Goal: Navigation & Orientation: Understand site structure

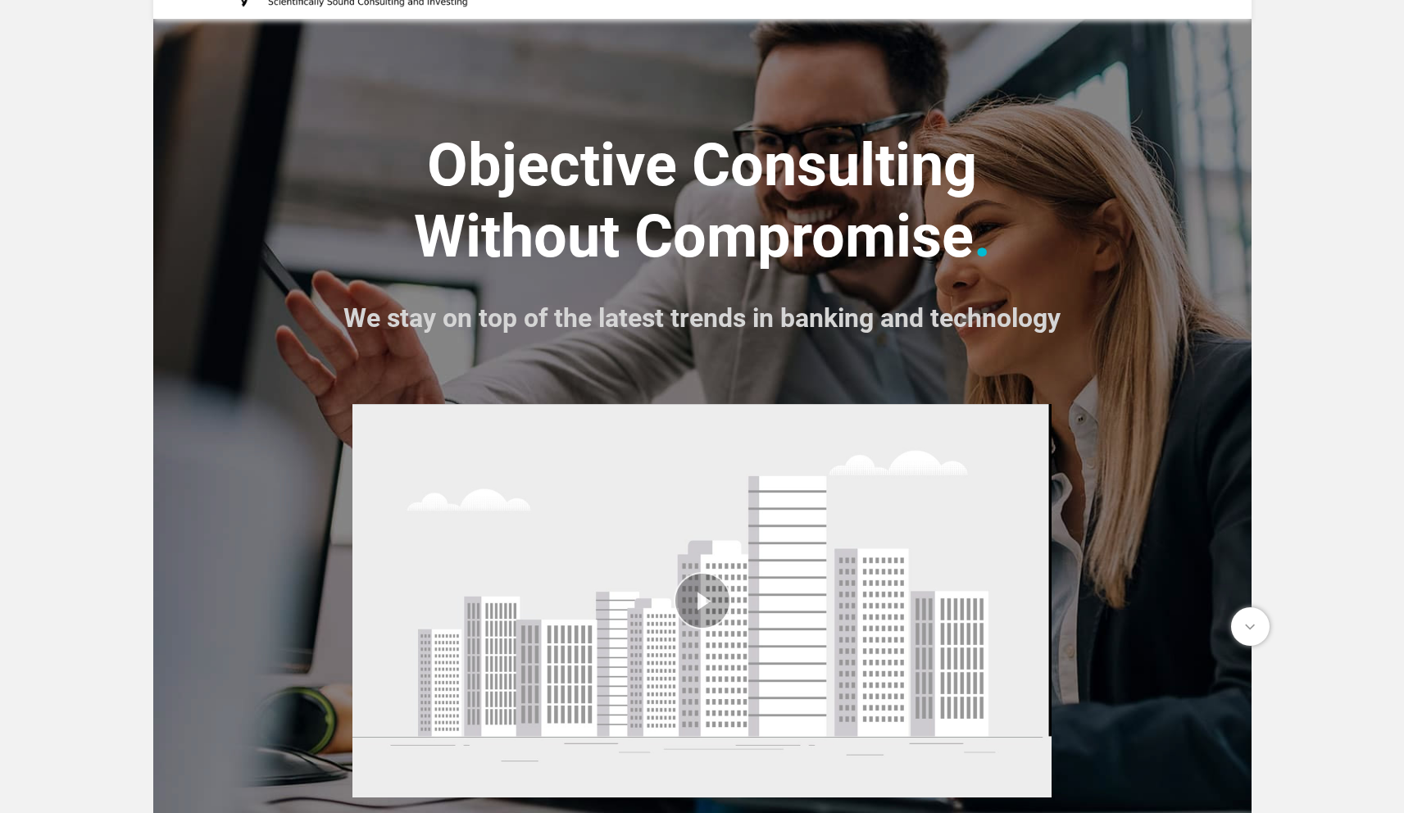
scroll to position [109, 0]
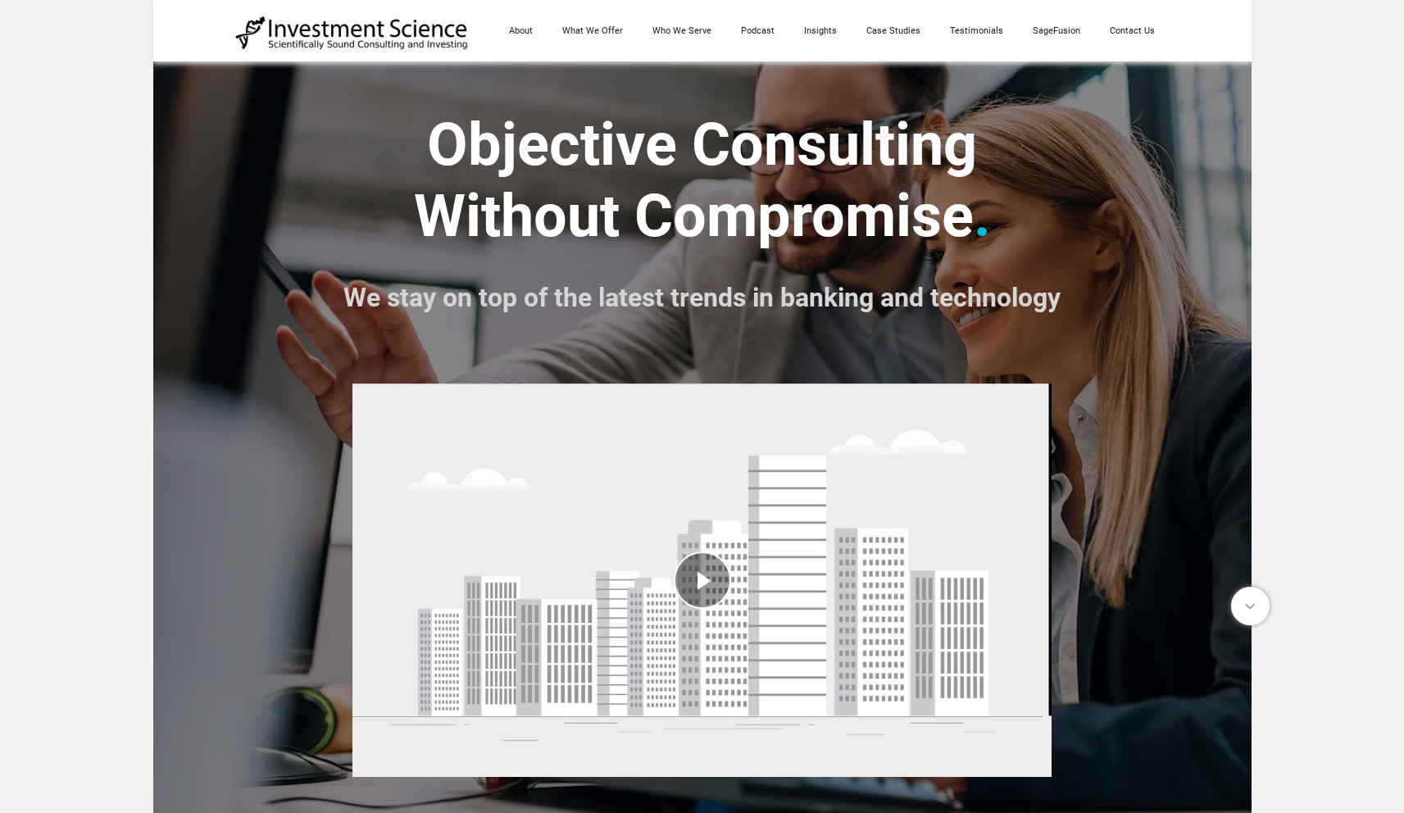
click at [682, 586] on div "play video" at bounding box center [701, 581] width 699 height 418
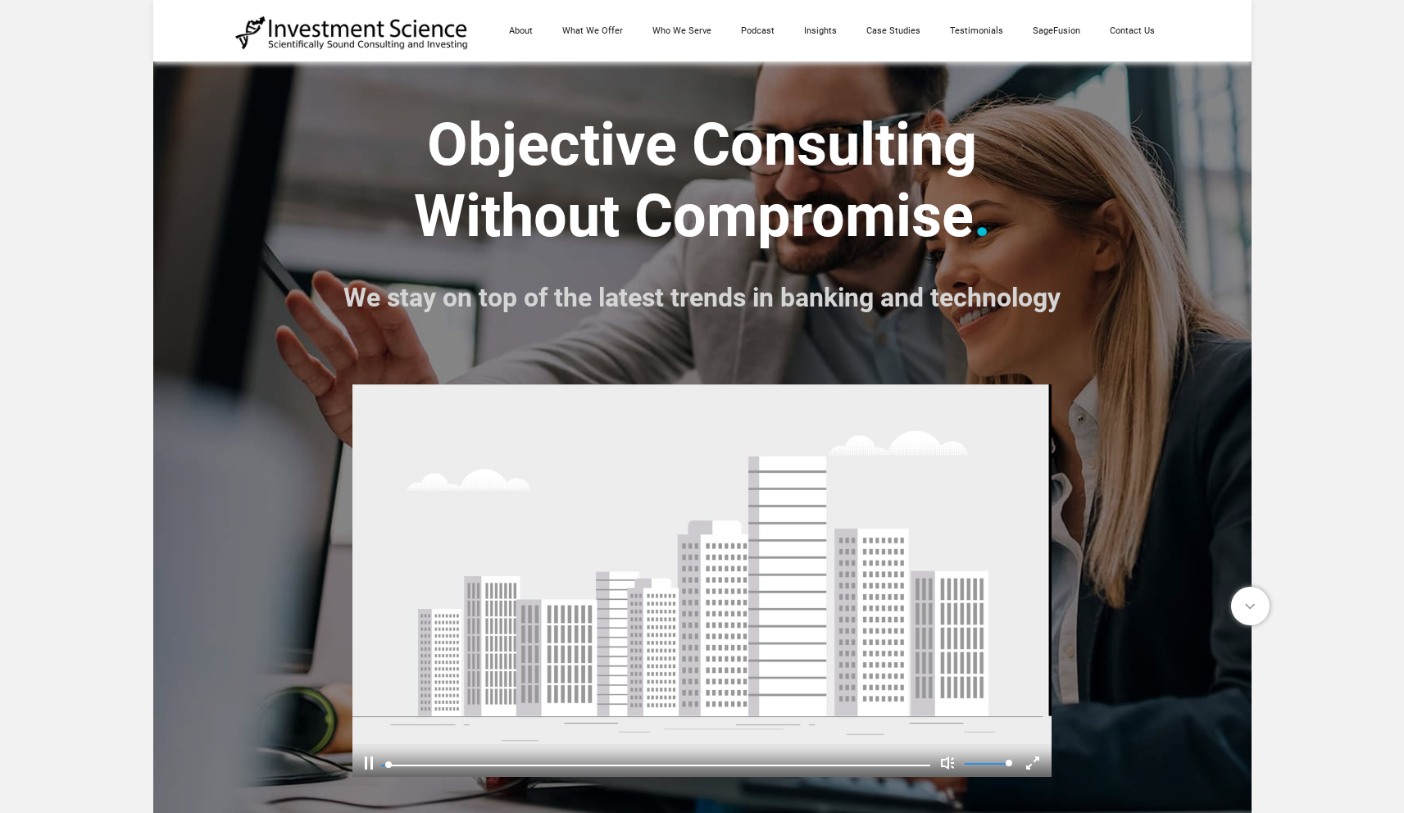
scroll to position [152, 0]
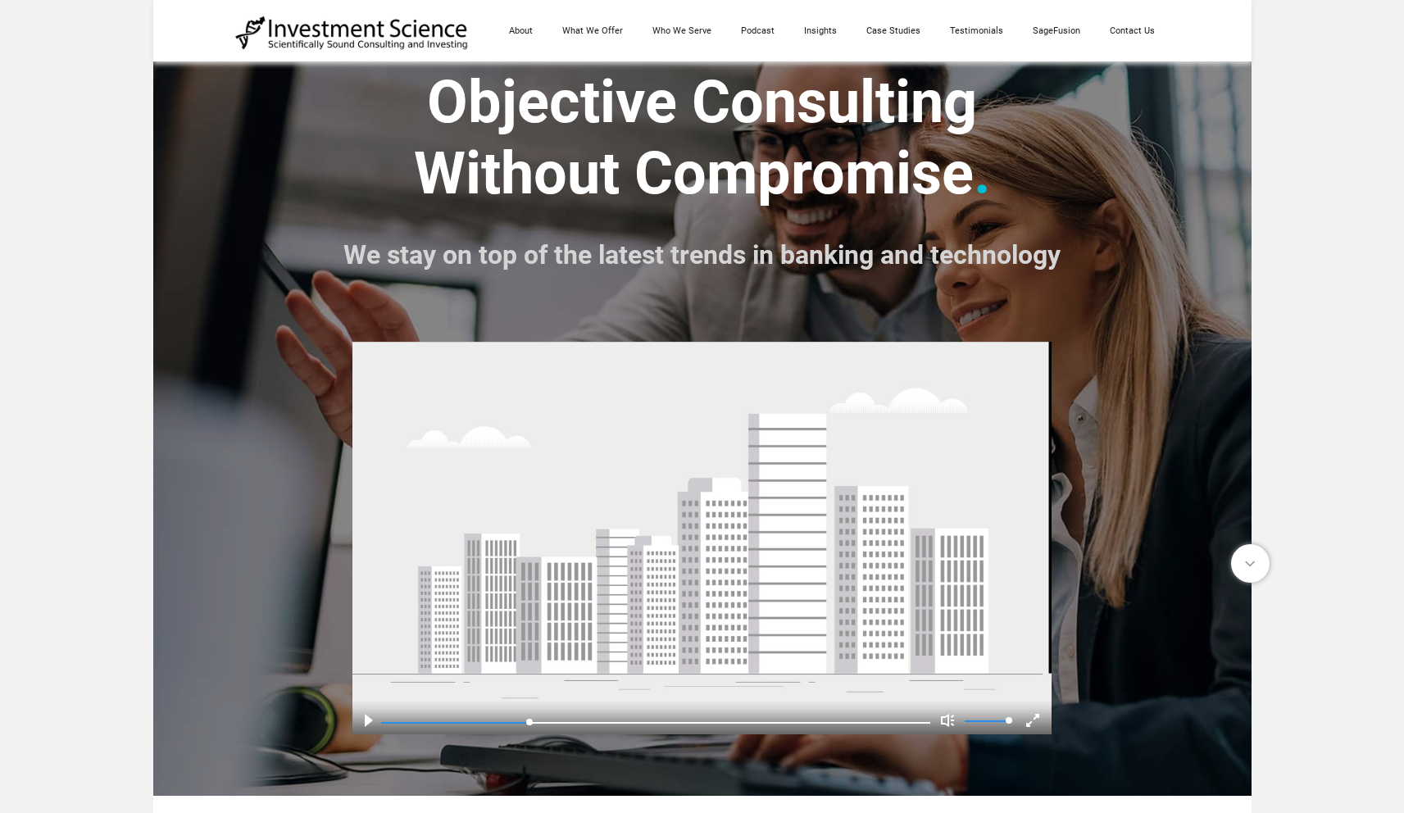
click at [670, 543] on video at bounding box center [701, 538] width 699 height 418
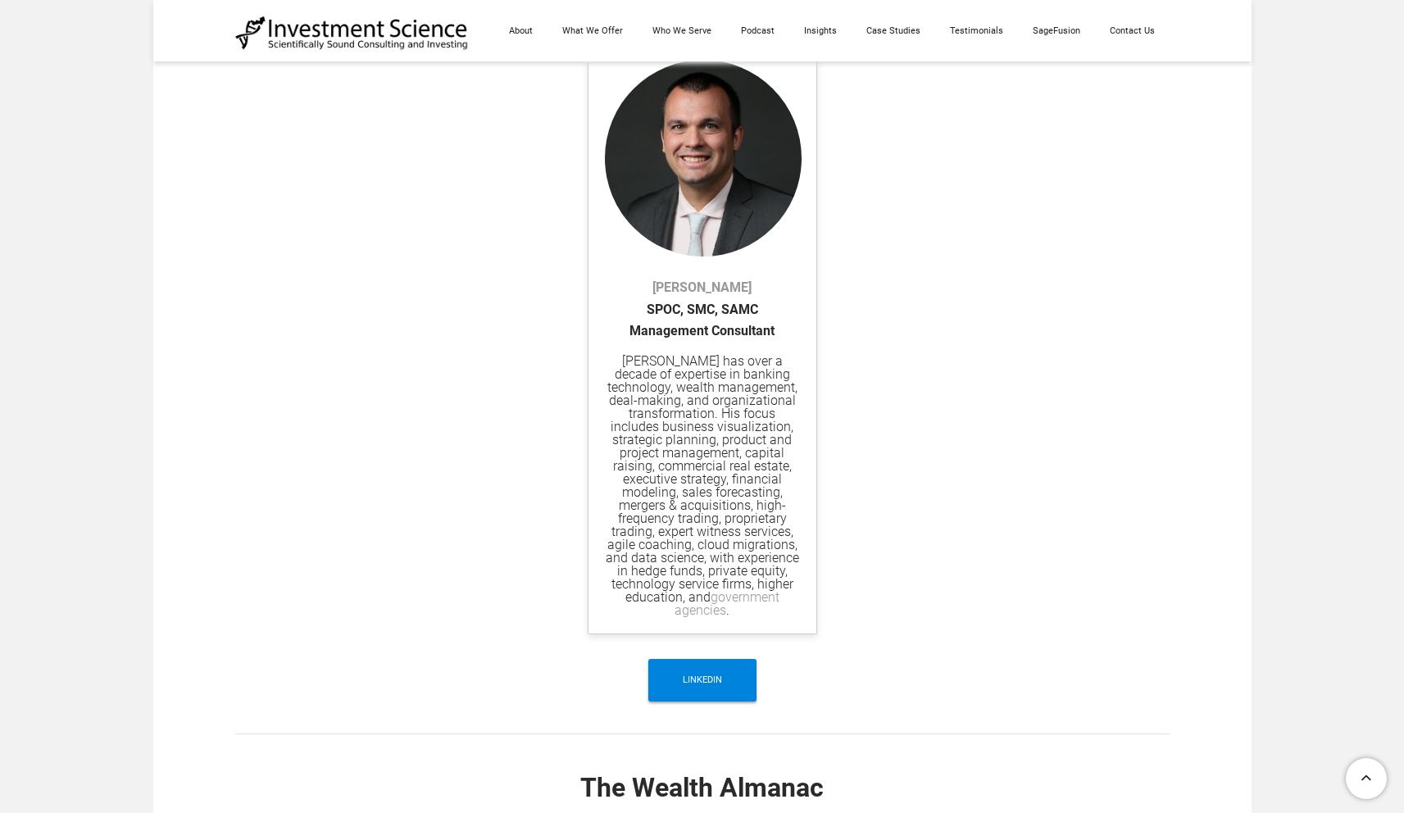
scroll to position [4626, 0]
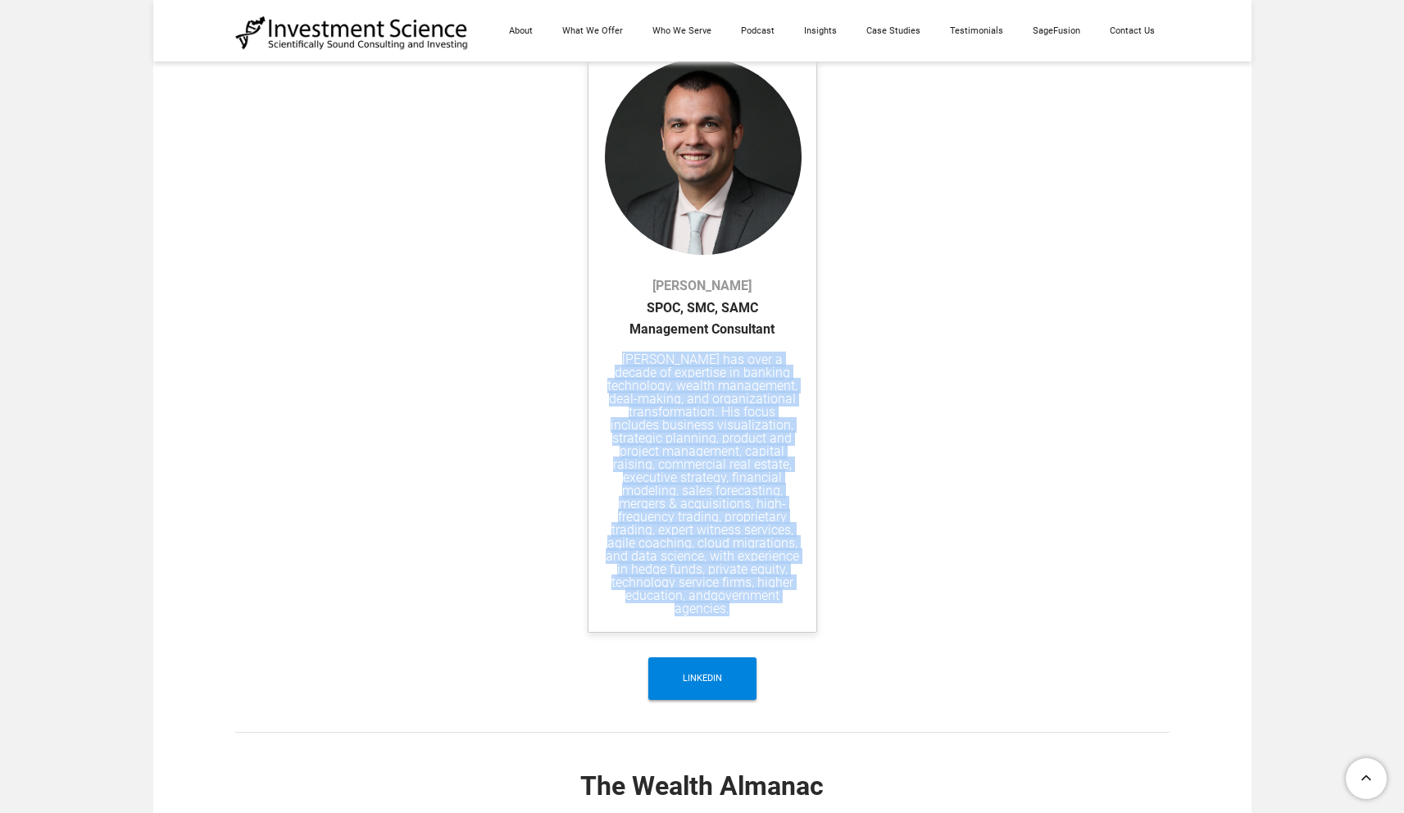
drag, startPoint x: 616, startPoint y: 363, endPoint x: 753, endPoint y: 626, distance: 296.6
click at [753, 626] on div "Michael Kelly ​SPOC, SMC, SAMC Management Consultant Michael Kelly has over a d…" at bounding box center [702, 337] width 229 height 592
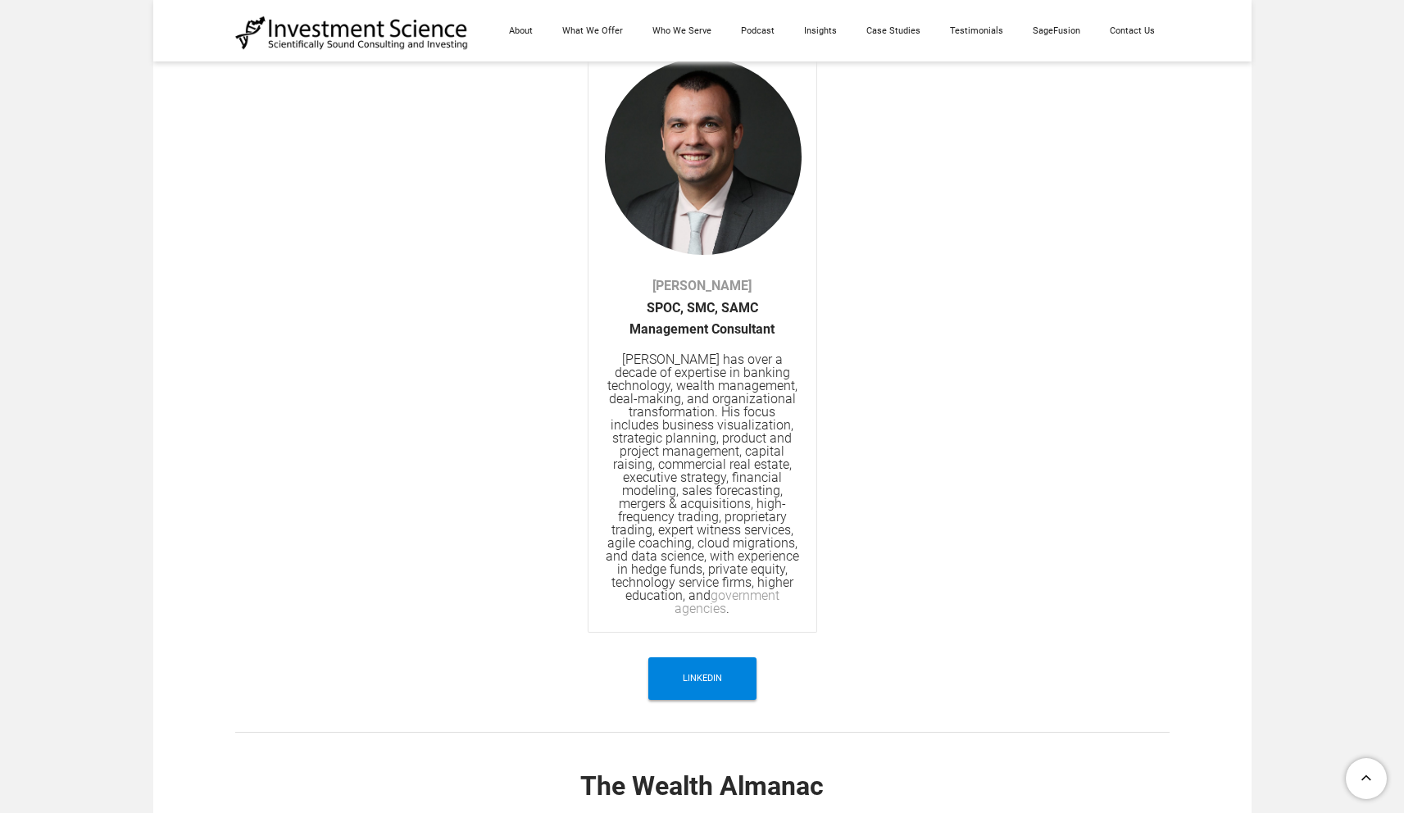
click at [855, 601] on div "Michael Kelly ​SPOC, SMC, SAMC Management Consultant Michael Kelly has over a d…" at bounding box center [702, 337] width 934 height 592
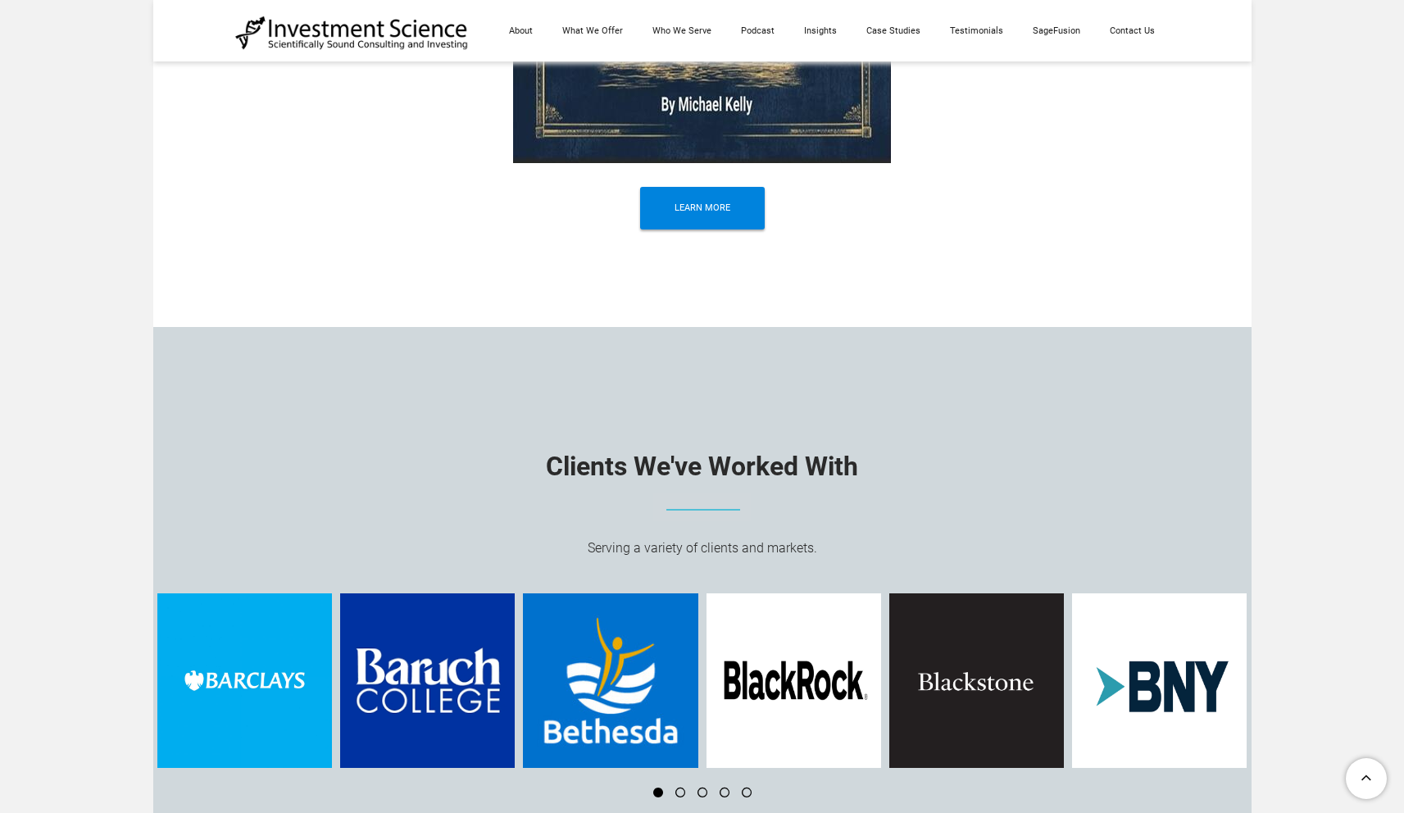
scroll to position [5623, 0]
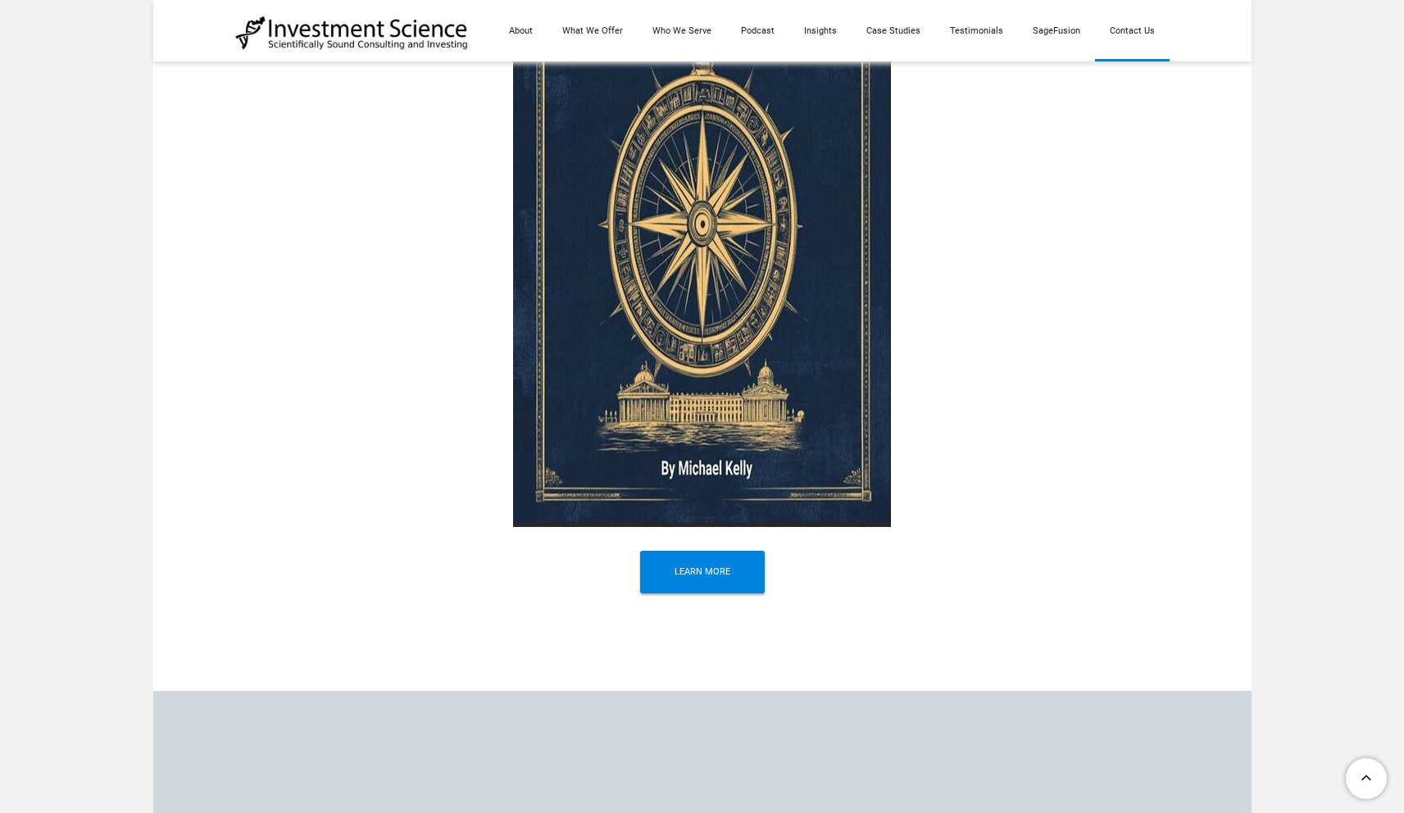
click at [1112, 24] on link "Contact Us" at bounding box center [1132, 30] width 75 height 61
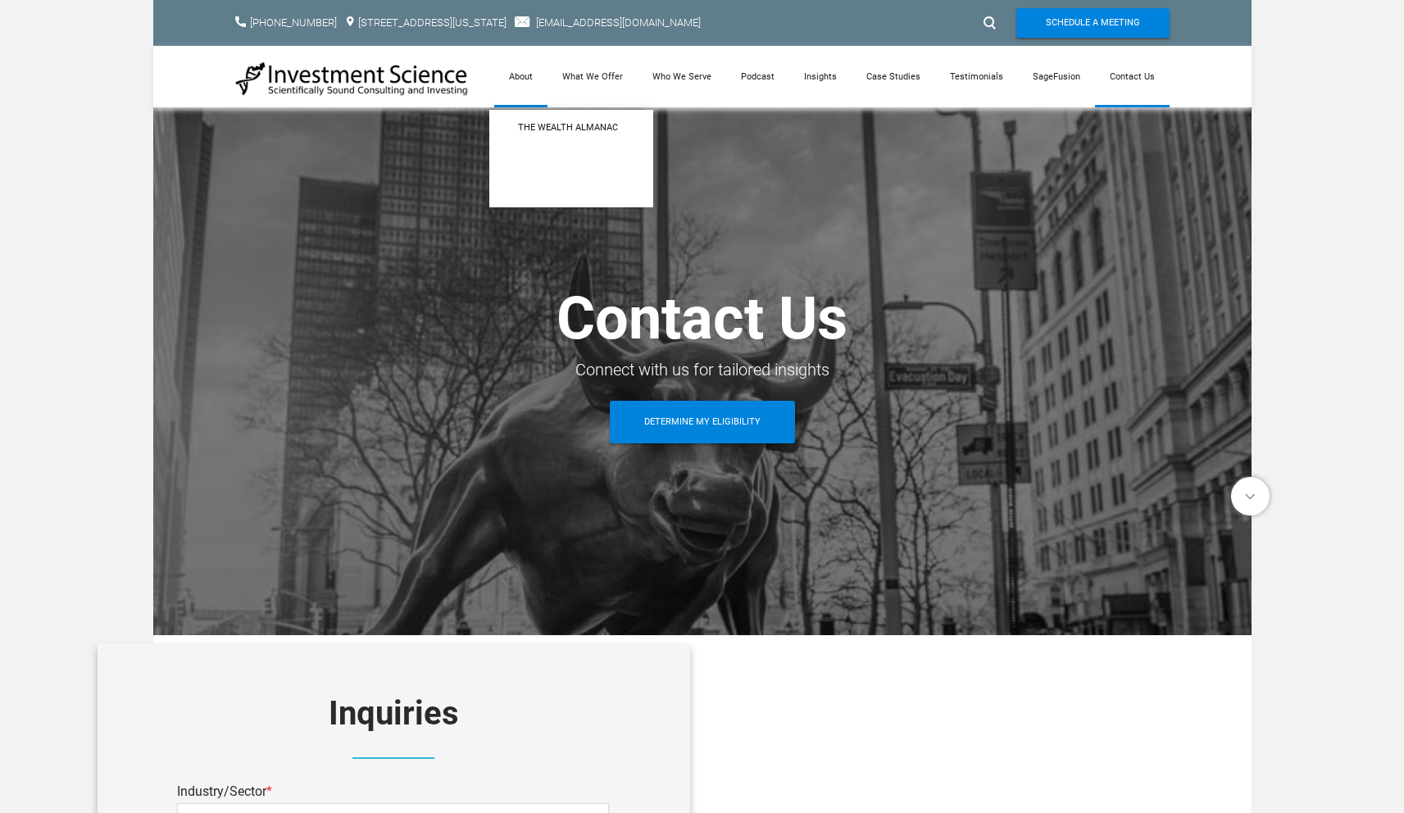
click at [533, 74] on link "About" at bounding box center [520, 76] width 53 height 61
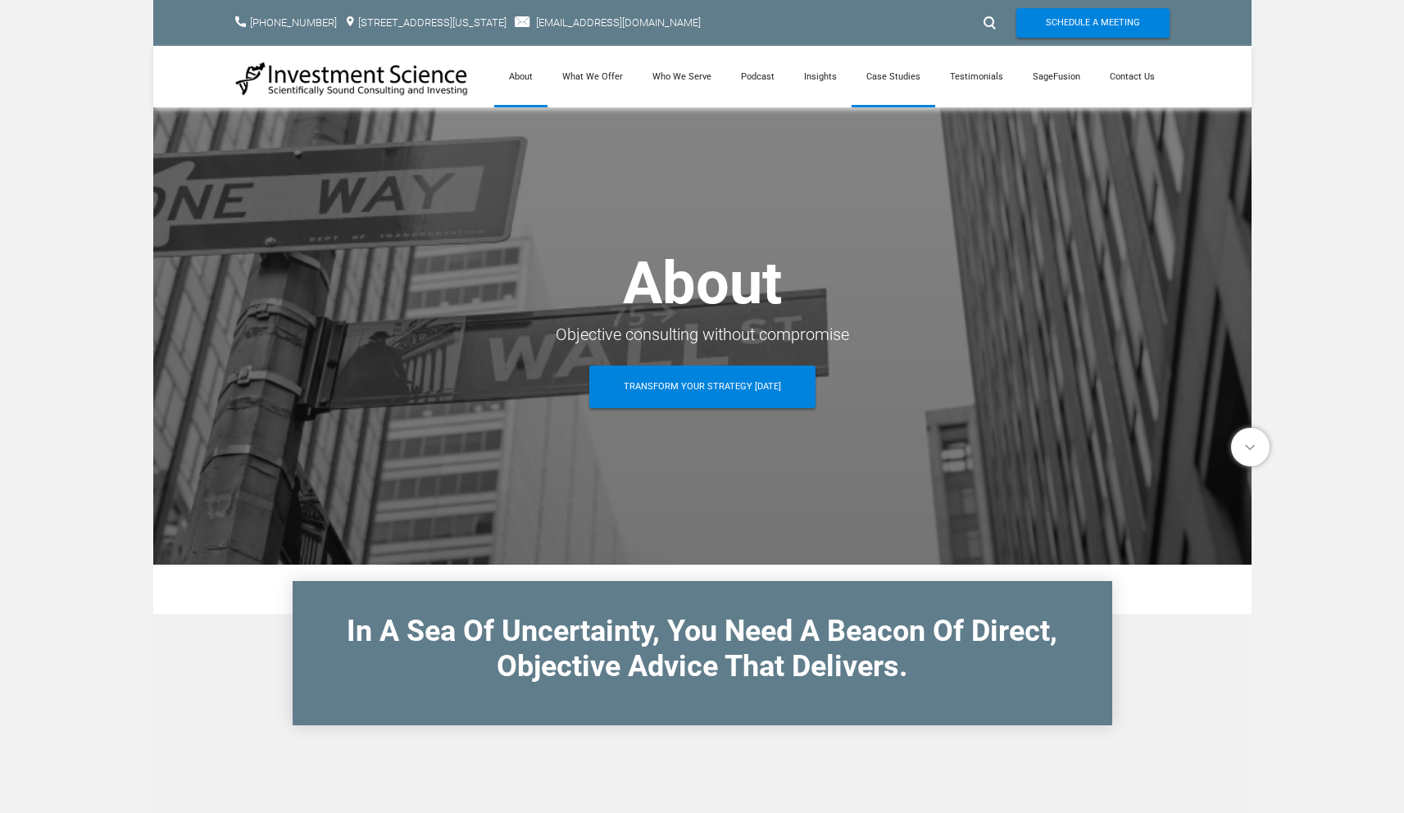
click at [862, 73] on link "Case Studies" at bounding box center [894, 76] width 84 height 61
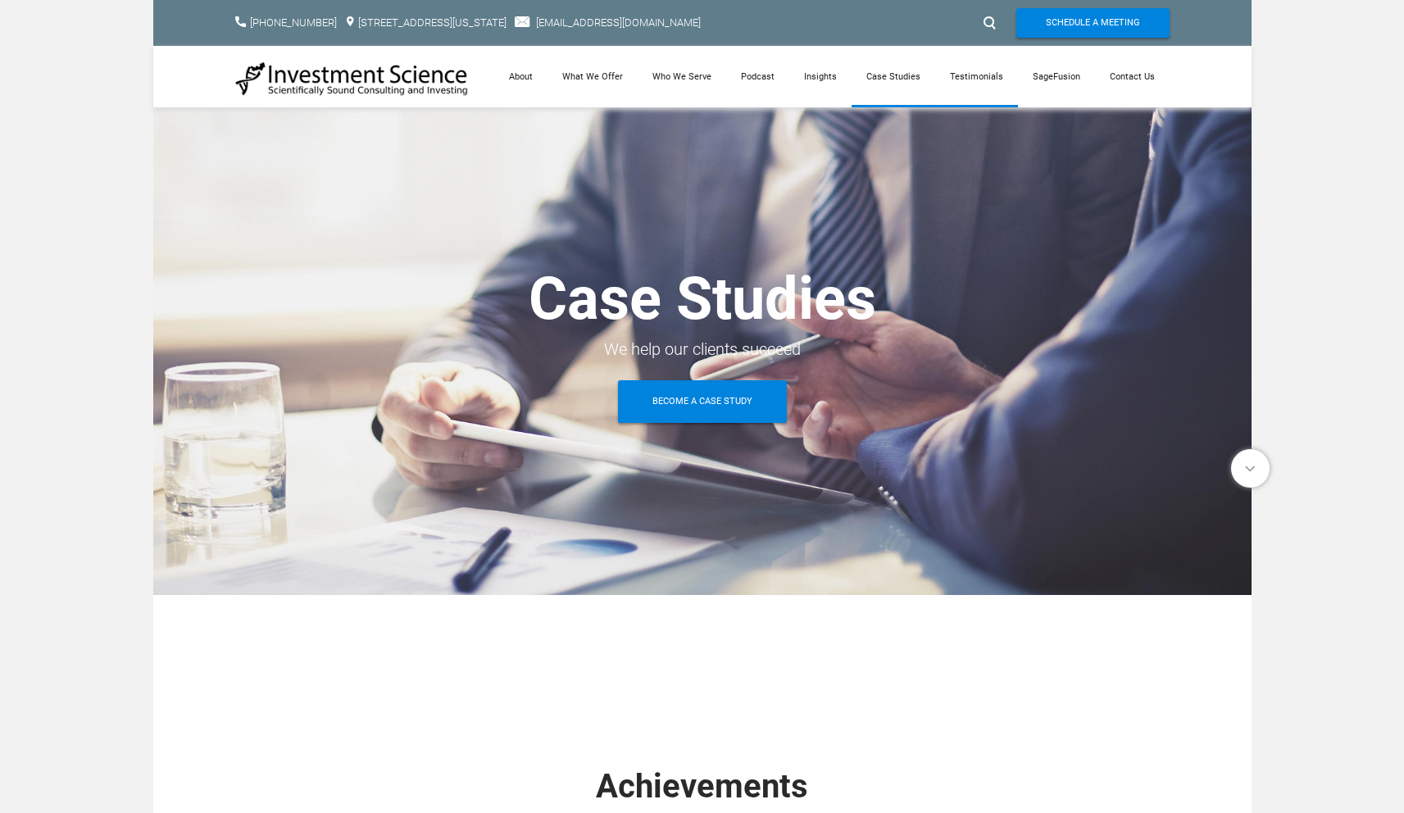
click at [970, 83] on link "Testimonials" at bounding box center [976, 76] width 83 height 61
